Goal: Task Accomplishment & Management: Use online tool/utility

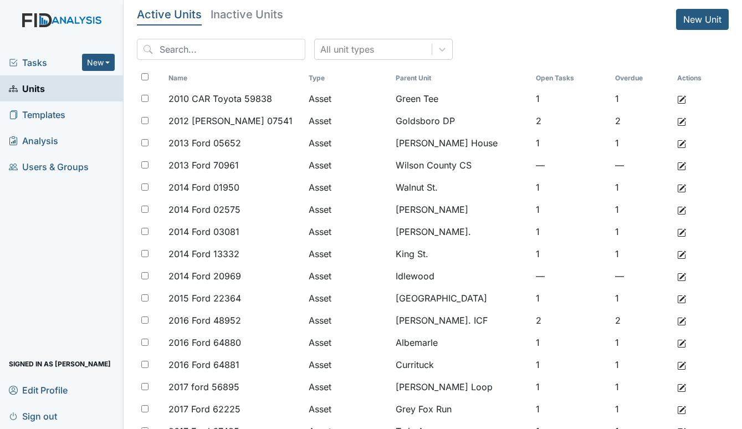
click at [43, 65] on span "Tasks" at bounding box center [45, 62] width 73 height 13
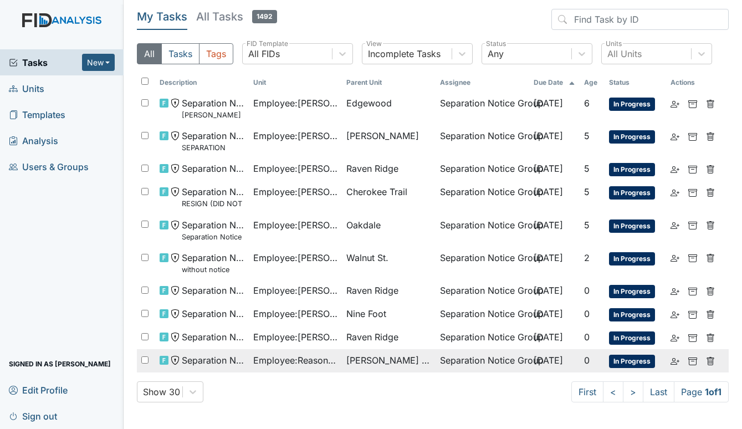
click at [346, 361] on span "[PERSON_NAME] Loop" at bounding box center [388, 360] width 85 height 13
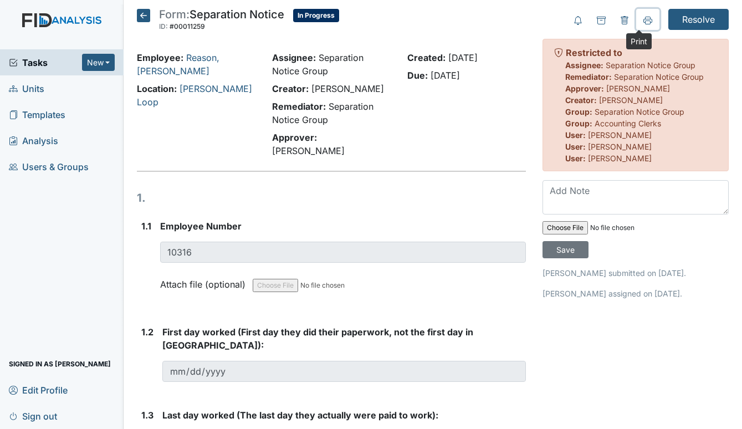
click at [644, 22] on icon at bounding box center [648, 20] width 9 height 9
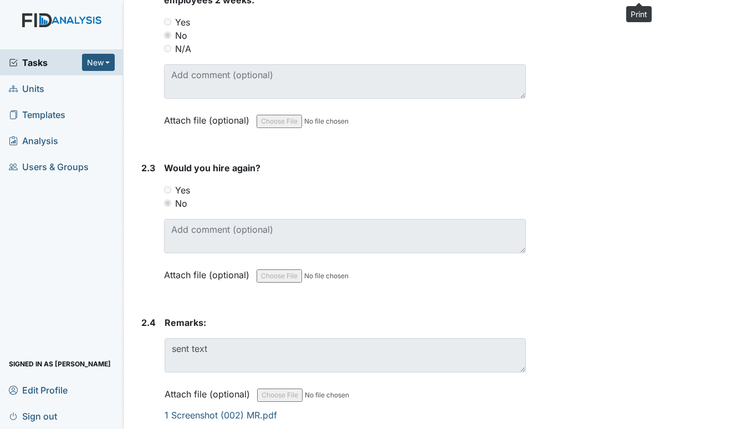
scroll to position [899, 0]
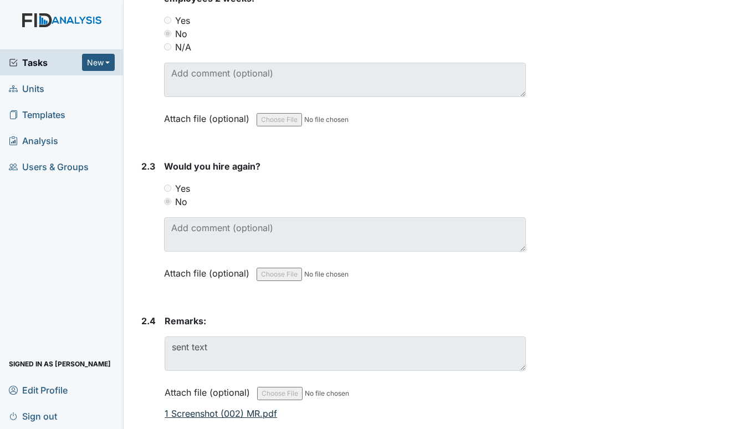
click at [237, 408] on link "1 Screenshot (002) MR.pdf" at bounding box center [221, 413] width 113 height 11
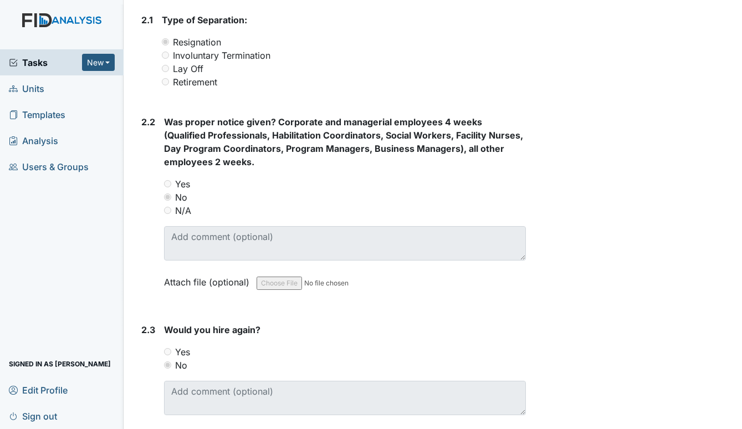
scroll to position [732, 0]
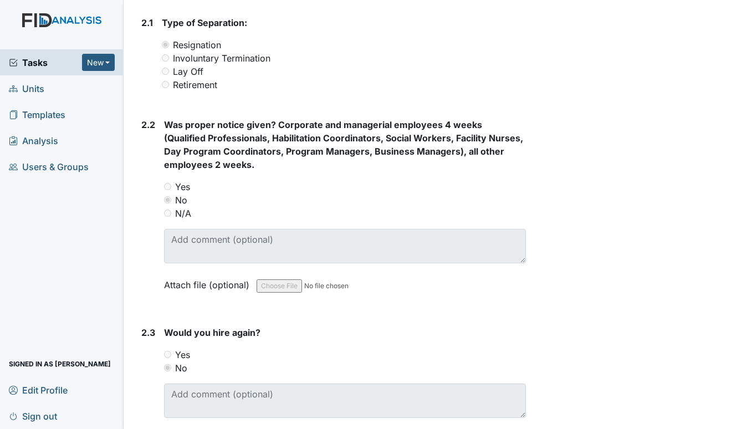
click at [17, 85] on icon at bounding box center [13, 88] width 9 height 9
